Goal: Information Seeking & Learning: Understand process/instructions

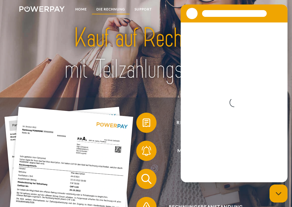
click at [118, 10] on link "DIE RECHNUNG" at bounding box center [111, 9] width 38 height 10
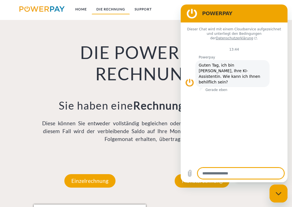
scroll to position [328, 0]
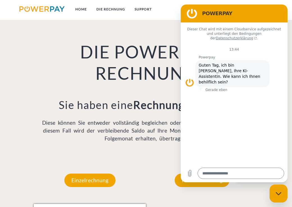
click at [189, 78] on figure at bounding box center [189, 82] width 9 height 9
click at [194, 13] on figure at bounding box center [191, 13] width 11 height 11
click at [192, 14] on figure at bounding box center [191, 13] width 11 height 11
drag, startPoint x: 243, startPoint y: 11, endPoint x: 343, endPoint y: 0, distance: 99.9
click at [288, 4] on html "POWERPAY Dieser Chat wird mit einem Cloudservice aufgezeichnet und unterliegt d…" at bounding box center [234, 93] width 107 height 178
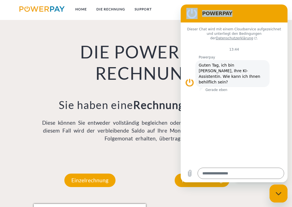
click at [192, 12] on figure at bounding box center [191, 13] width 11 height 11
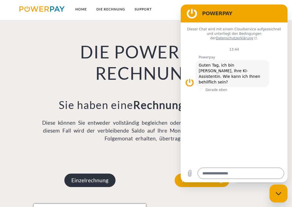
click at [93, 181] on p "Einzelrechnung" at bounding box center [89, 180] width 51 height 13
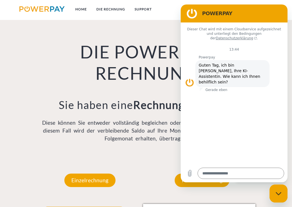
click at [280, 193] on icon "Messaging-Fenster schließen" at bounding box center [279, 194] width 6 height 4
type textarea "*"
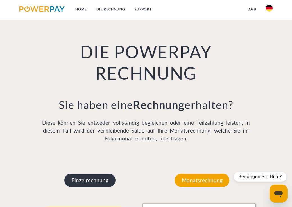
click at [105, 179] on p "Einzelrechnung" at bounding box center [89, 180] width 51 height 13
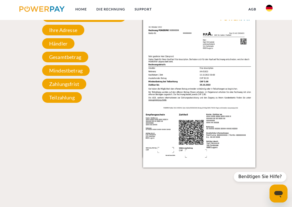
scroll to position [525, 0]
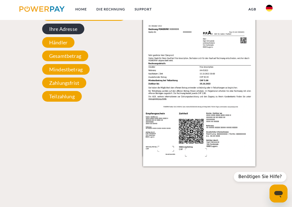
click at [82, 30] on span "Ihre Adresse" at bounding box center [63, 29] width 42 height 11
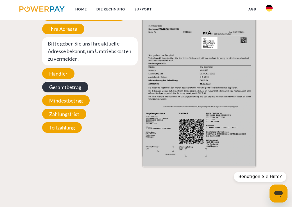
click at [65, 89] on span "Gesamtbetrag" at bounding box center [65, 87] width 46 height 11
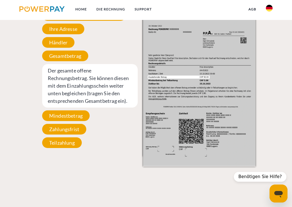
click at [272, 93] on div "Einzelrechnung Einzelrechnung Rechnungs- und Kontonummer Ihre Rechnungs –und Ko…" at bounding box center [146, 63] width 292 height 207
click at [241, 104] on img at bounding box center [199, 86] width 112 height 159
click at [112, 8] on link "DIE RECHNUNG" at bounding box center [111, 9] width 38 height 10
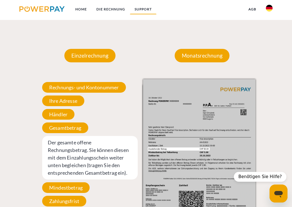
scroll to position [328, 0]
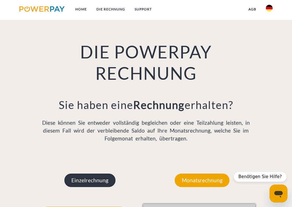
click at [98, 181] on p "Einzelrechnung" at bounding box center [89, 180] width 51 height 13
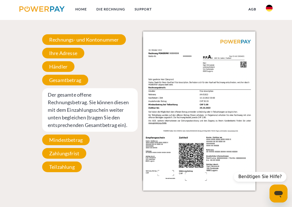
scroll to position [497, 0]
